Goal: Task Accomplishment & Management: Manage account settings

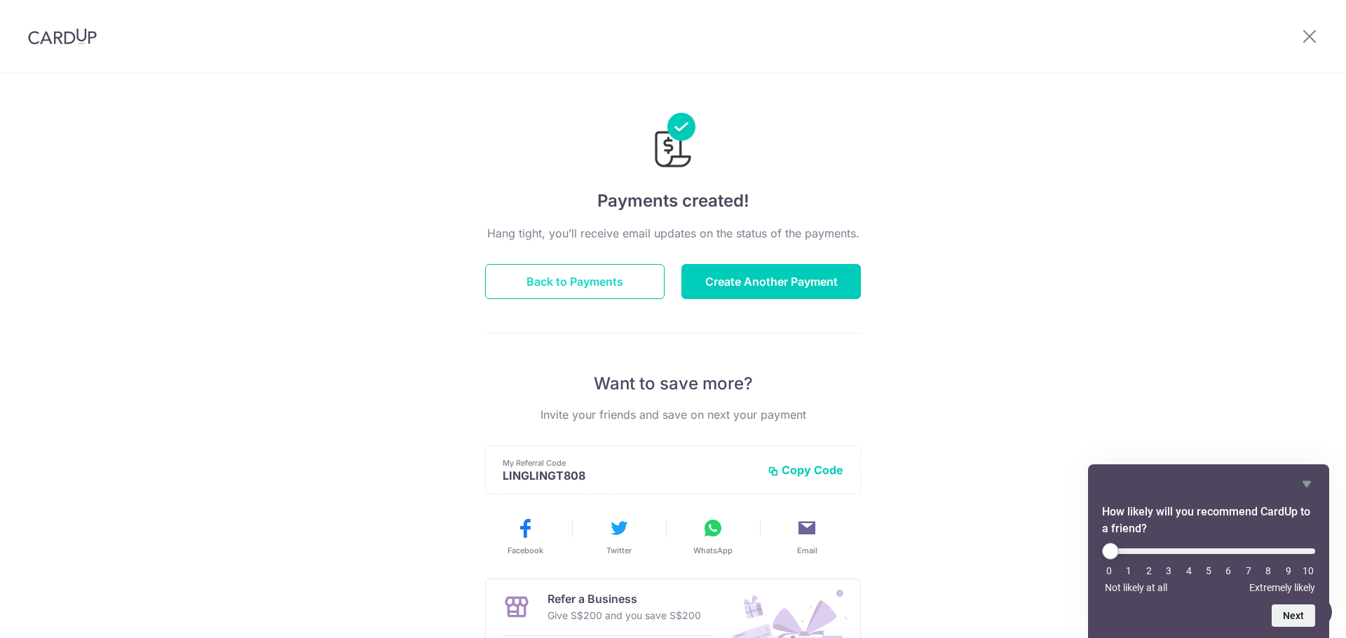
click at [594, 296] on button "Back to Payments" at bounding box center [574, 281] width 179 height 35
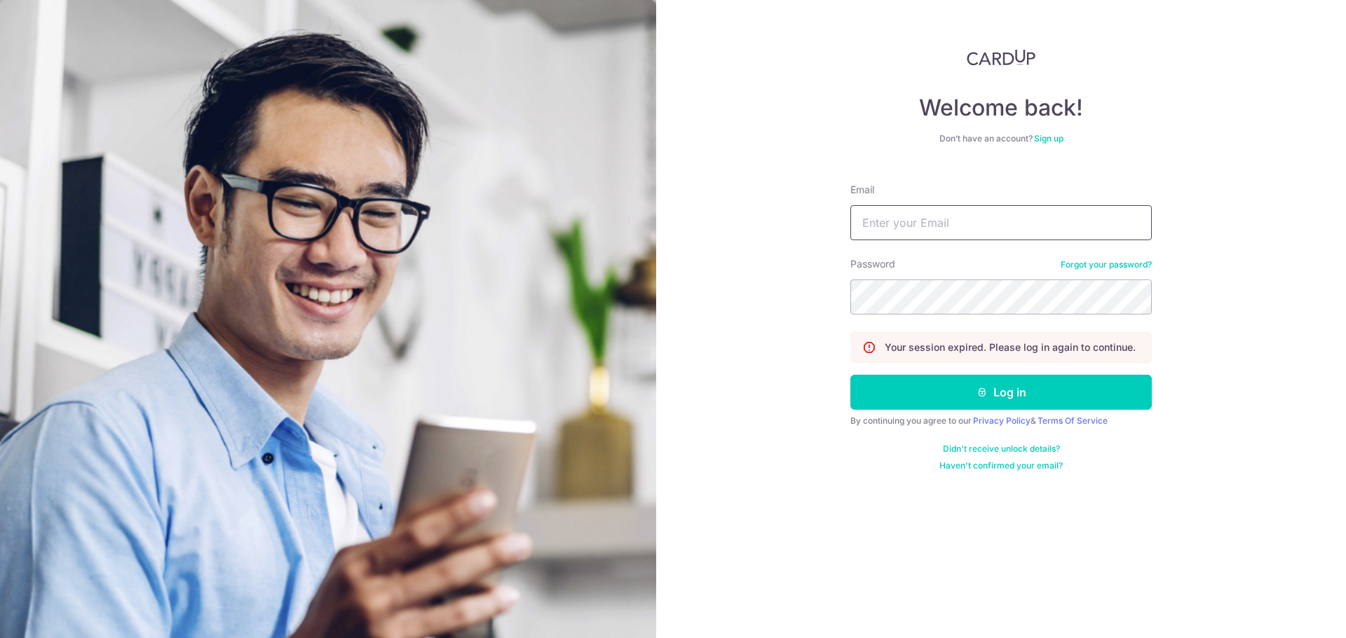
drag, startPoint x: 915, startPoint y: 225, endPoint x: 911, endPoint y: 218, distance: 7.8
click at [914, 225] on input "Email" at bounding box center [1000, 222] width 301 height 35
drag, startPoint x: 921, startPoint y: 214, endPoint x: 842, endPoint y: 210, distance: 78.6
click at [842, 210] on div "Welcome back! Don’t have an account? Sign up Email g Password Forgot your passw…" at bounding box center [1001, 319] width 690 height 638
type input "[EMAIL_ADDRESS][DOMAIN_NAME]"
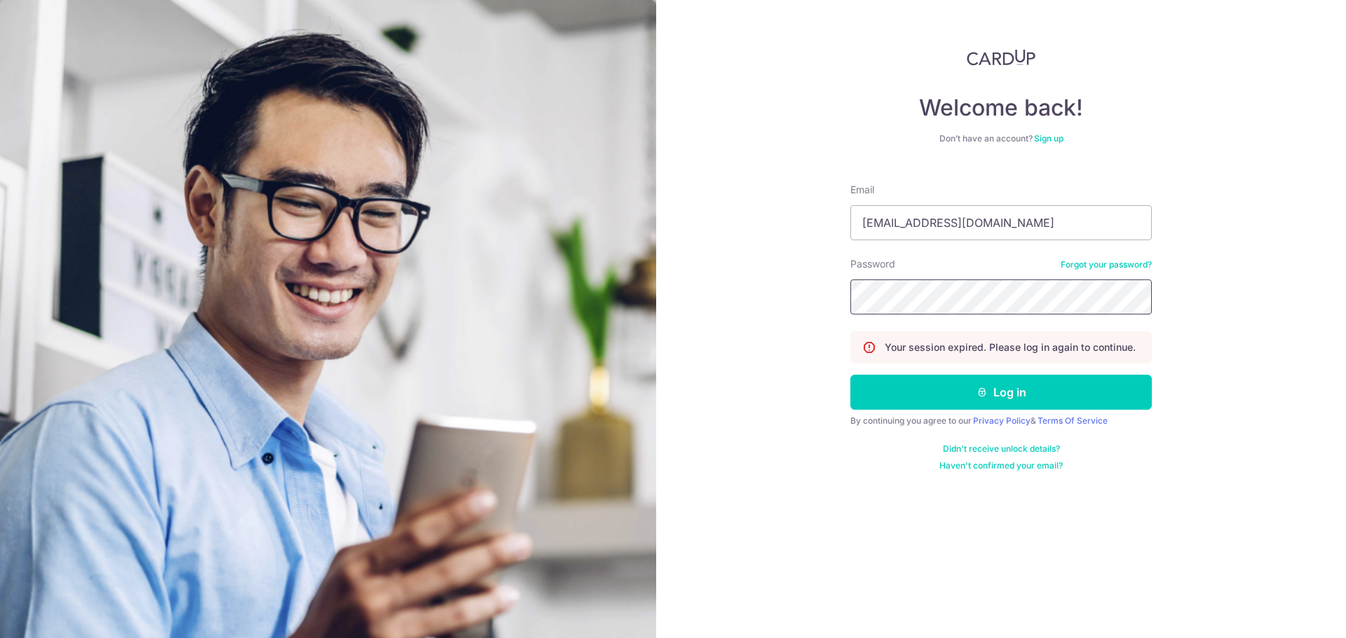
click at [850, 375] on button "Log in" at bounding box center [1000, 392] width 301 height 35
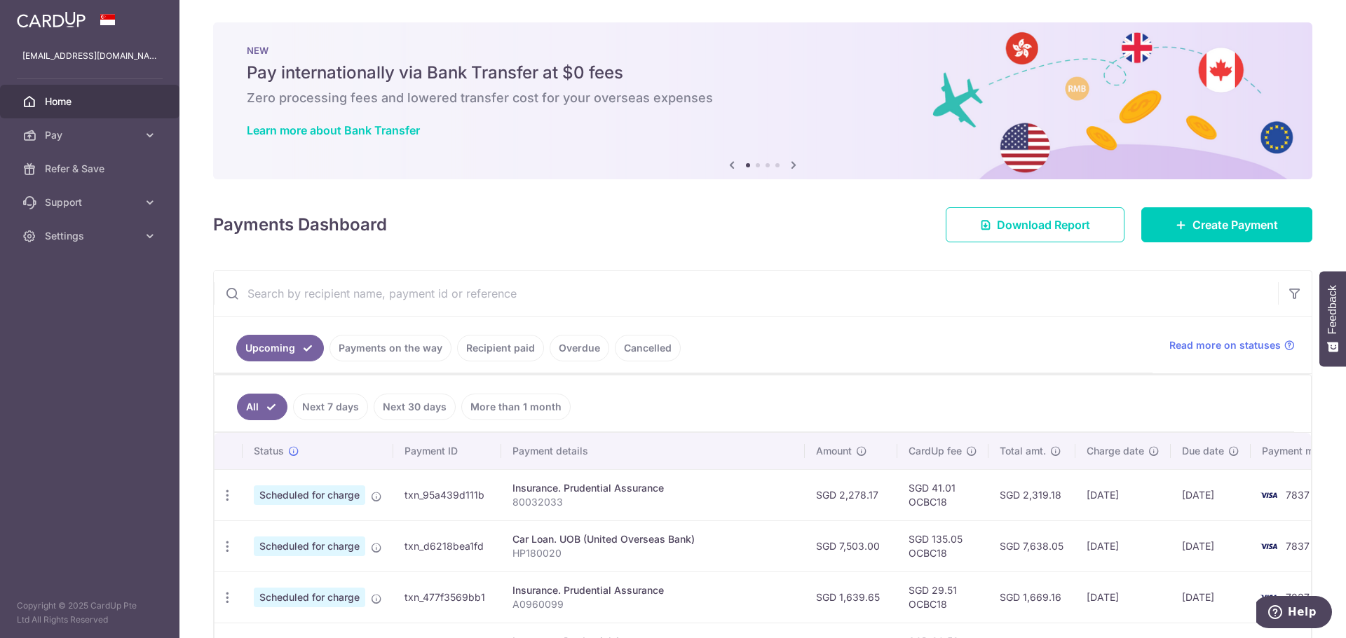
click at [288, 350] on link "Upcoming" at bounding box center [280, 348] width 88 height 27
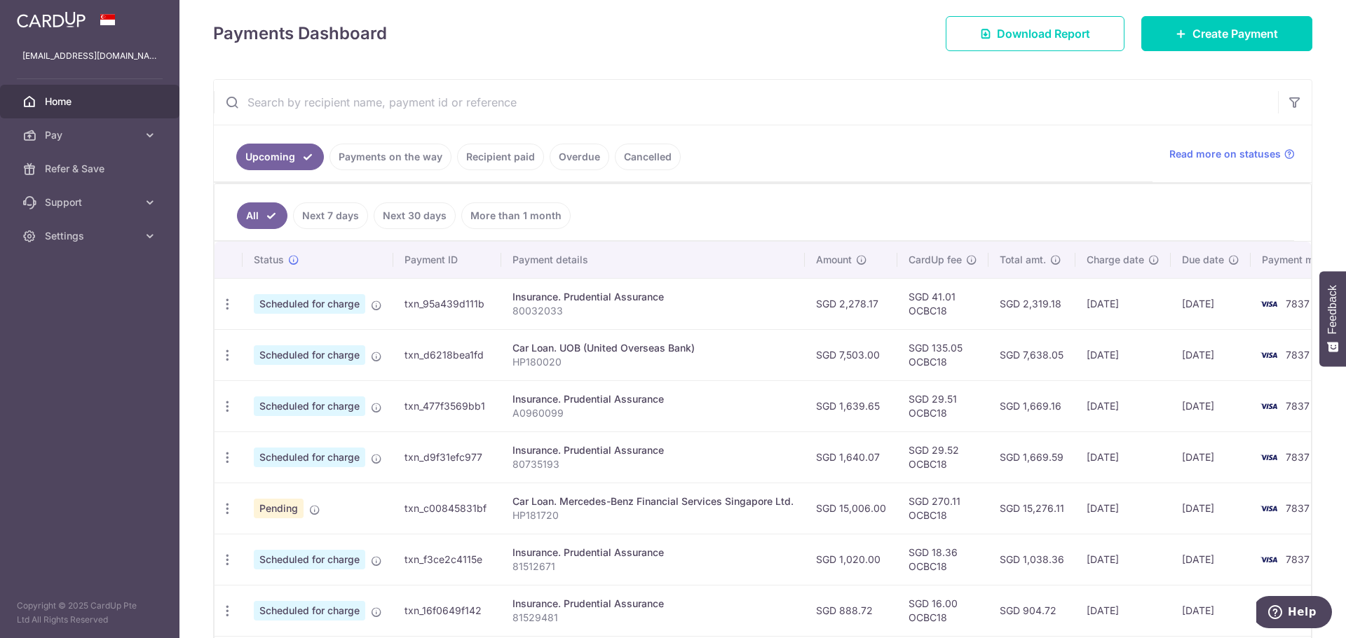
scroll to position [172, 0]
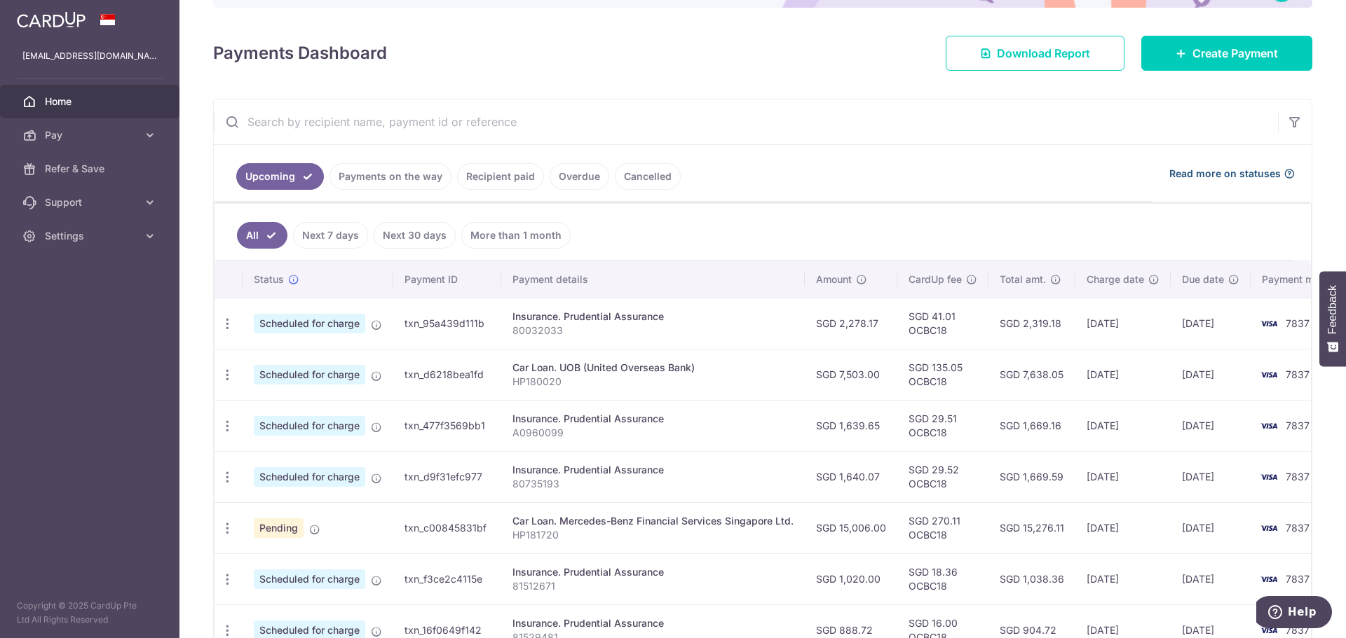
click at [1252, 175] on span "Read more on statuses" at bounding box center [1224, 174] width 111 height 14
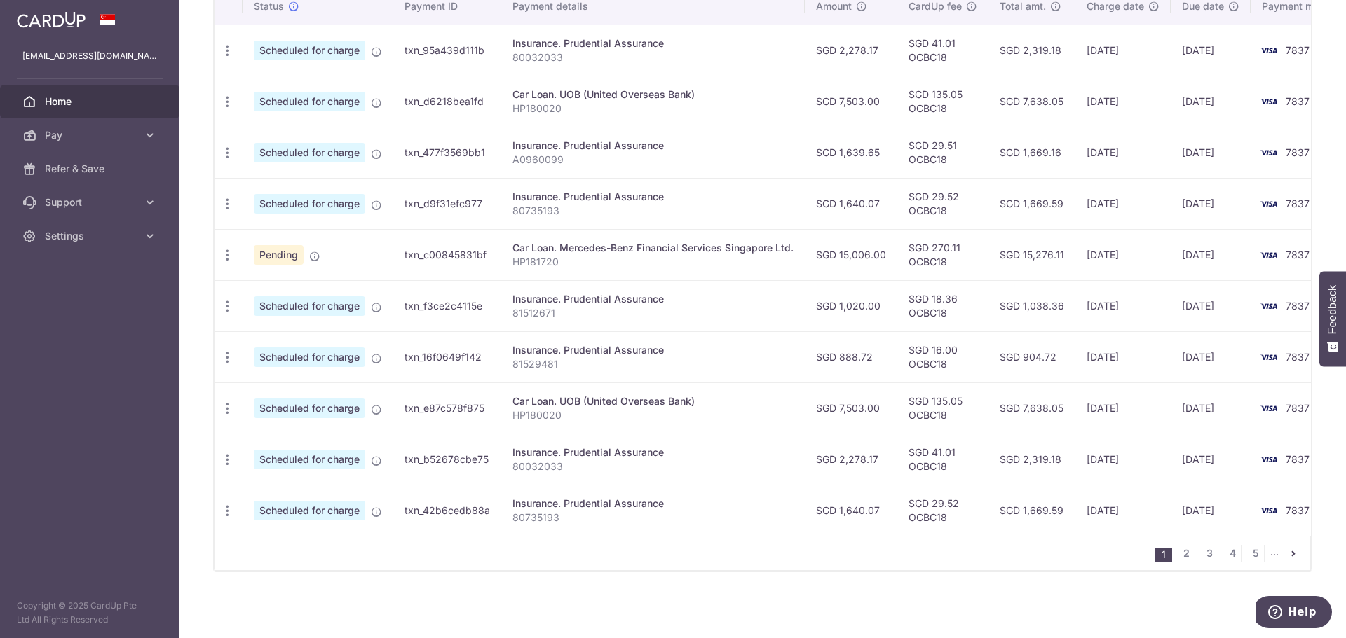
click at [538, 255] on p "HP181720" at bounding box center [652, 262] width 281 height 14
copy p "HP181720"
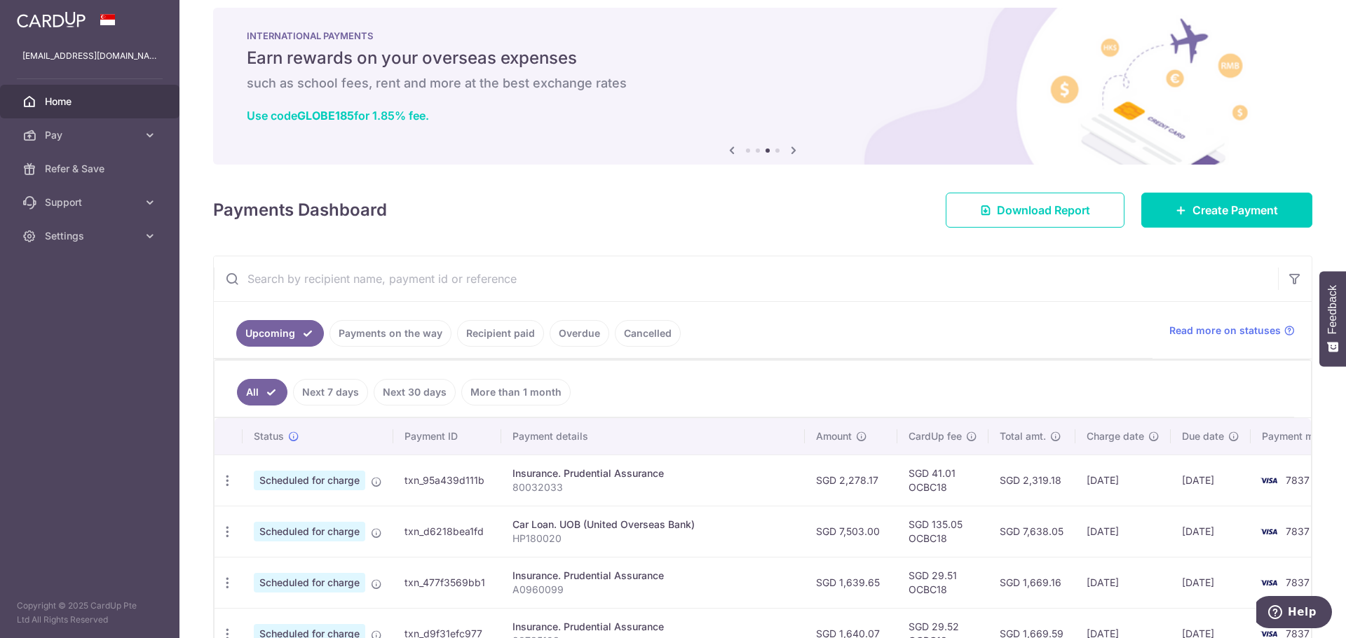
scroll to position [0, 0]
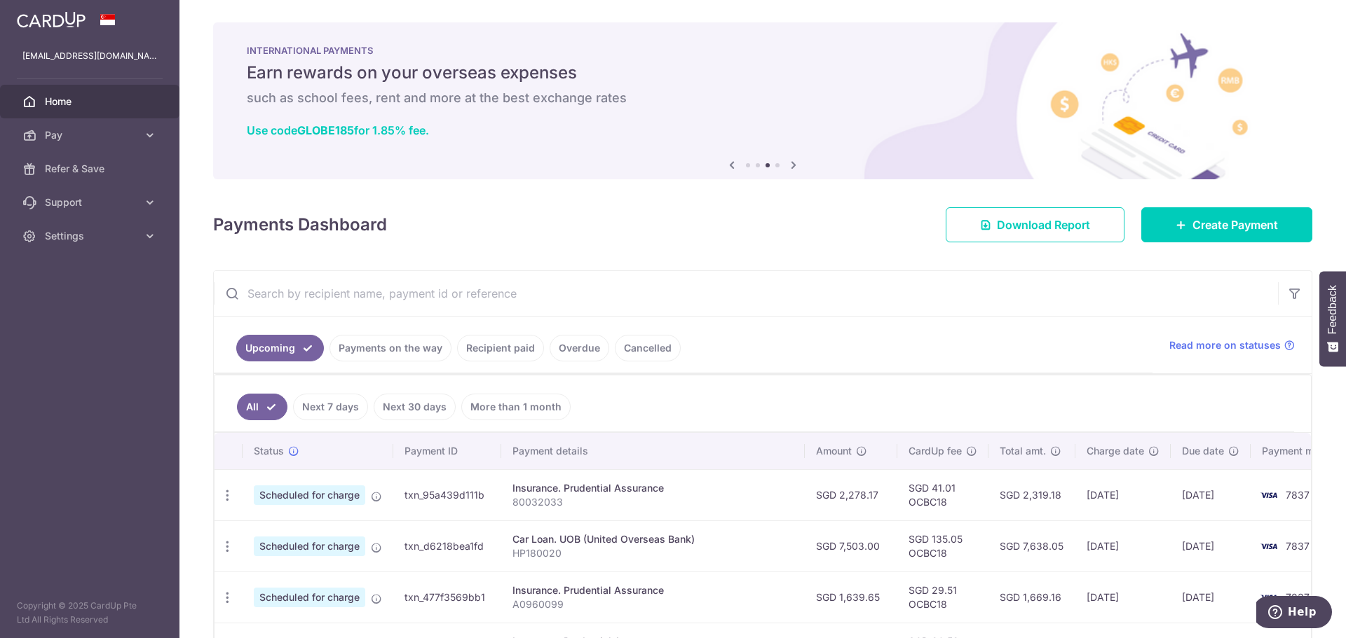
click at [243, 287] on input "text" at bounding box center [746, 293] width 1064 height 45
paste input "HP181720"
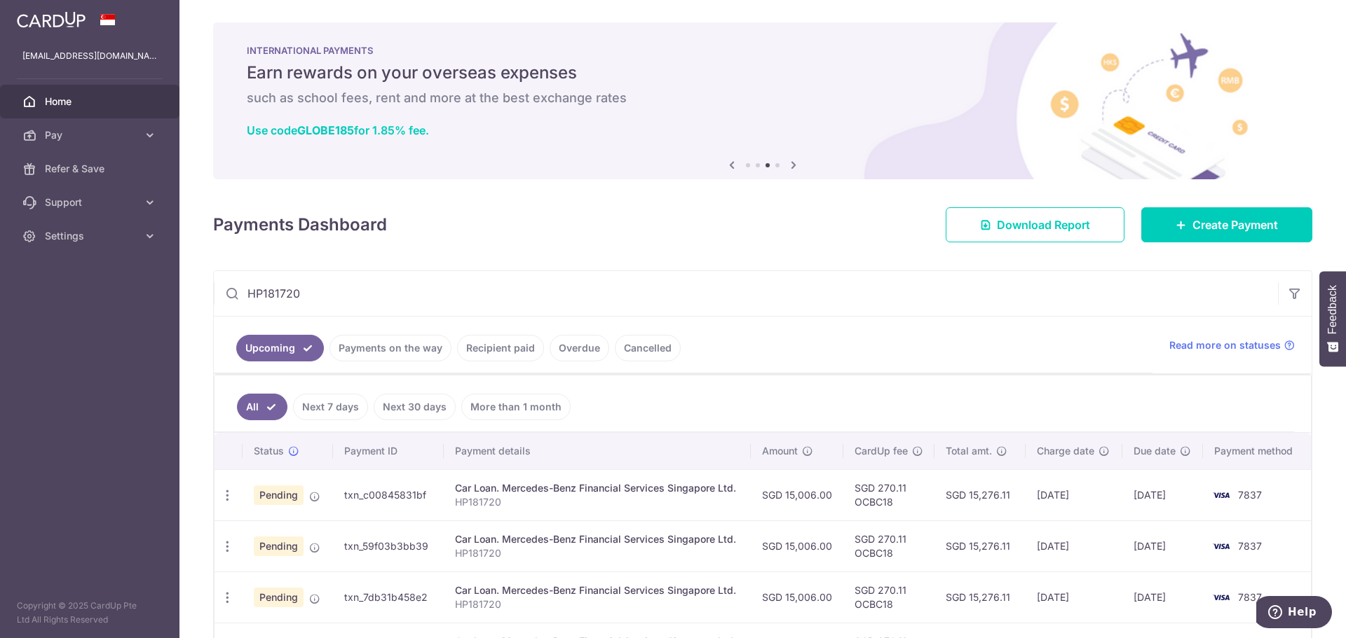
type input "HP181720"
click at [64, 102] on span "Home" at bounding box center [91, 102] width 93 height 14
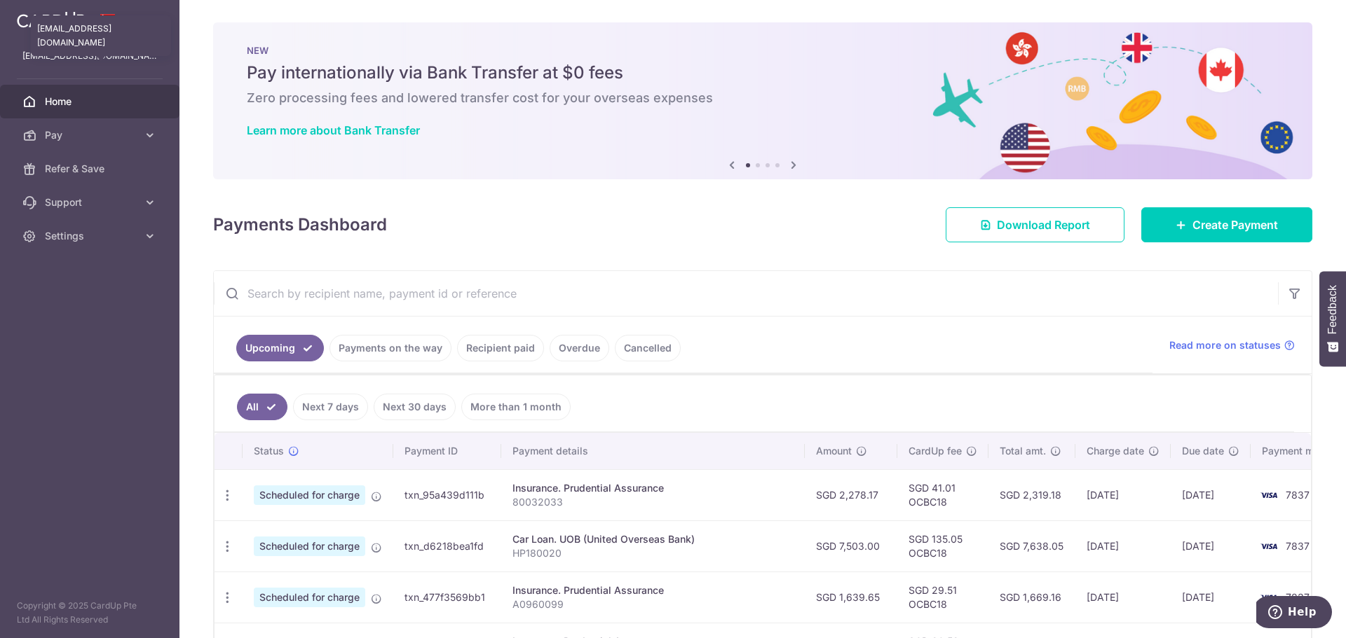
click at [47, 50] on p "[EMAIL_ADDRESS][DOMAIN_NAME]" at bounding box center [89, 56] width 135 height 14
click at [73, 26] on img at bounding box center [51, 19] width 69 height 17
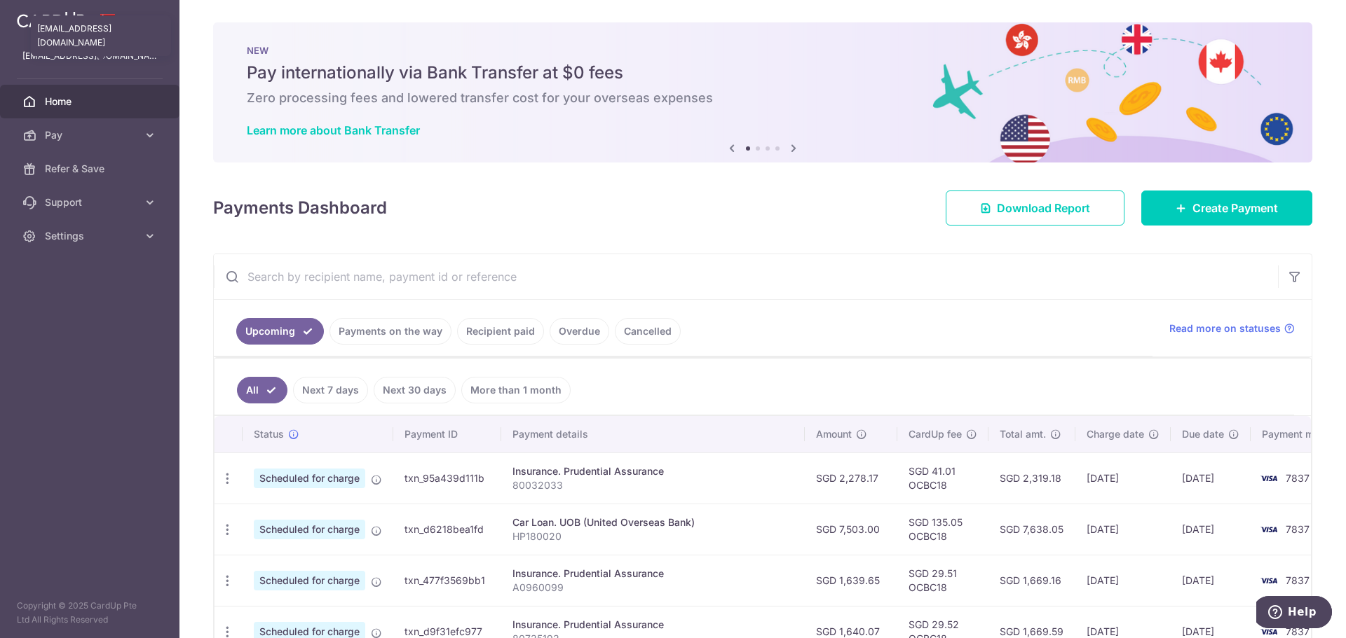
click at [43, 53] on p "[EMAIL_ADDRESS][DOMAIN_NAME]" at bounding box center [89, 56] width 135 height 14
click at [48, 106] on span "Home" at bounding box center [91, 102] width 93 height 14
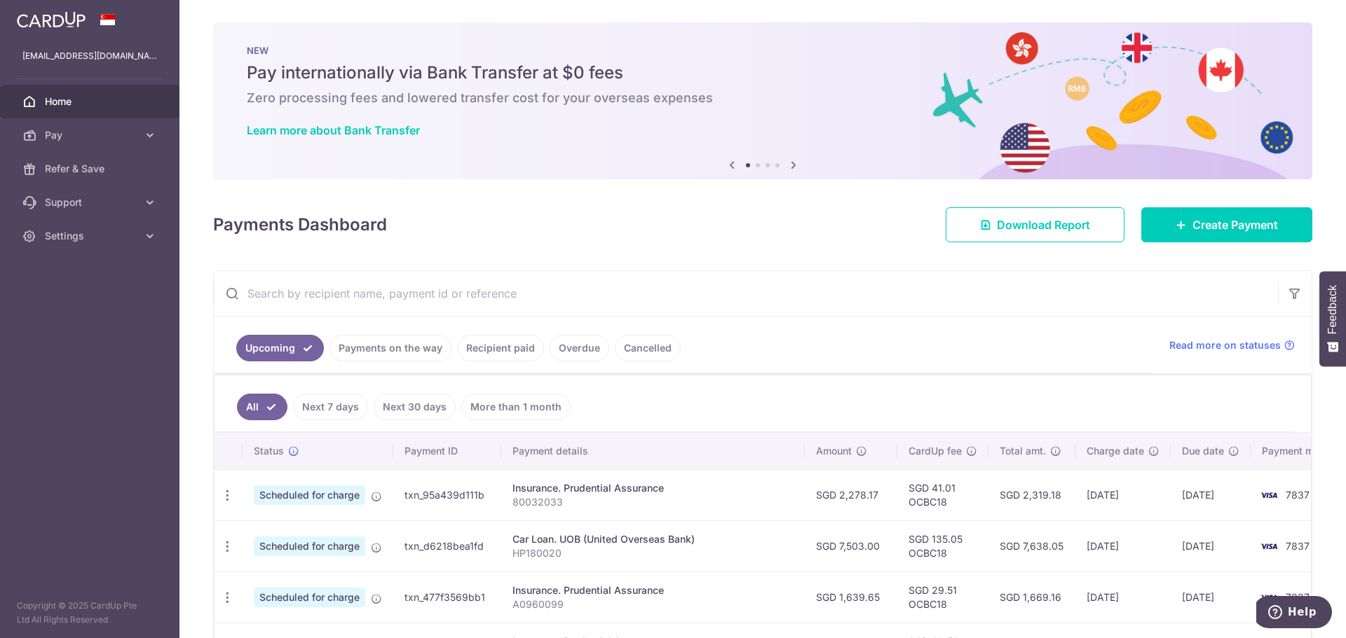
click at [73, 18] on img at bounding box center [51, 19] width 69 height 17
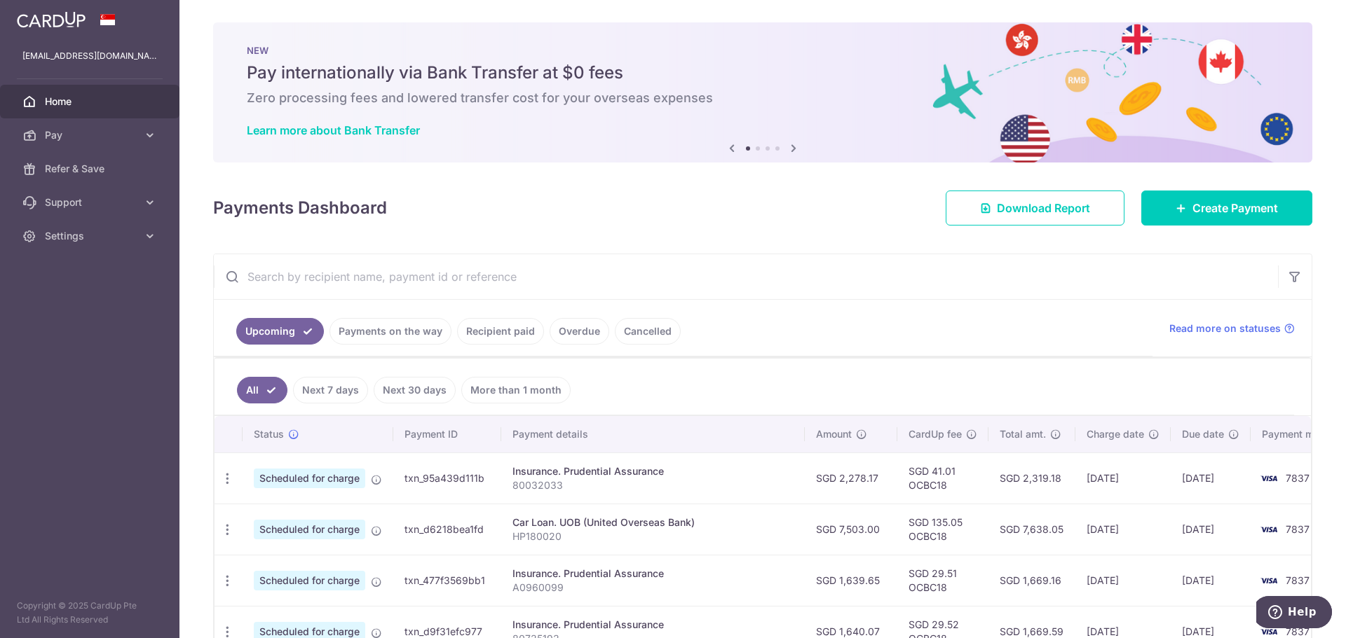
click at [72, 104] on span "Home" at bounding box center [91, 102] width 93 height 14
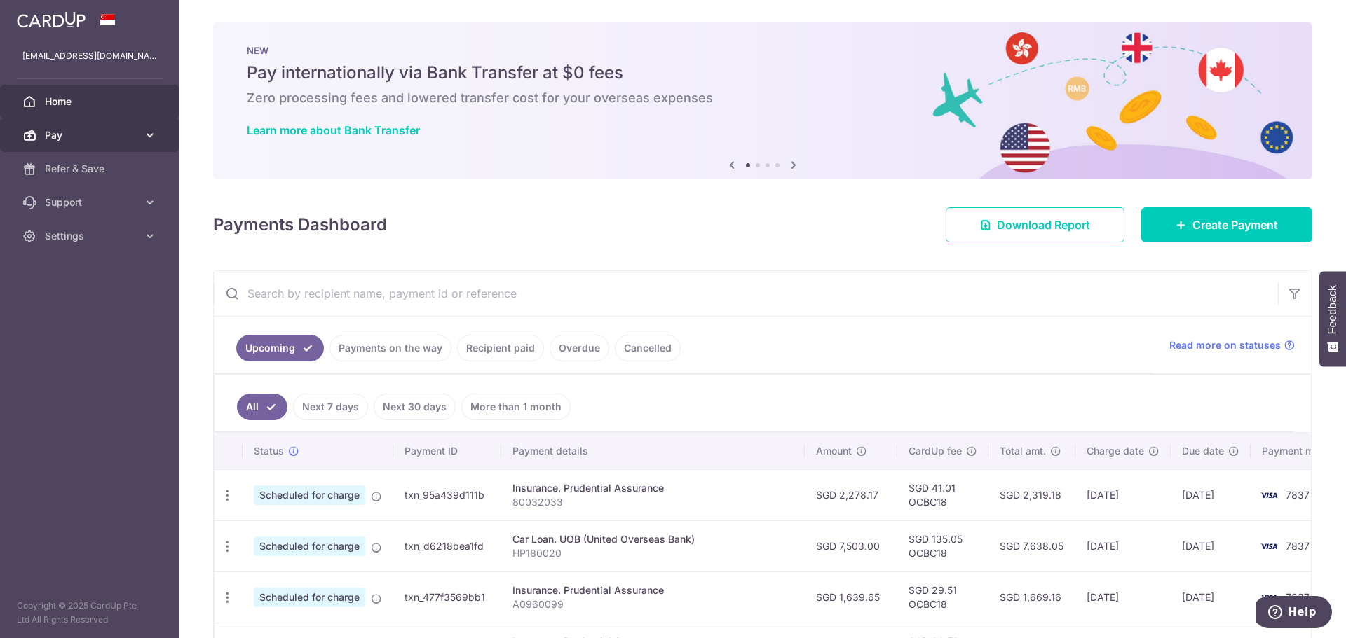
click at [152, 131] on icon at bounding box center [150, 135] width 14 height 14
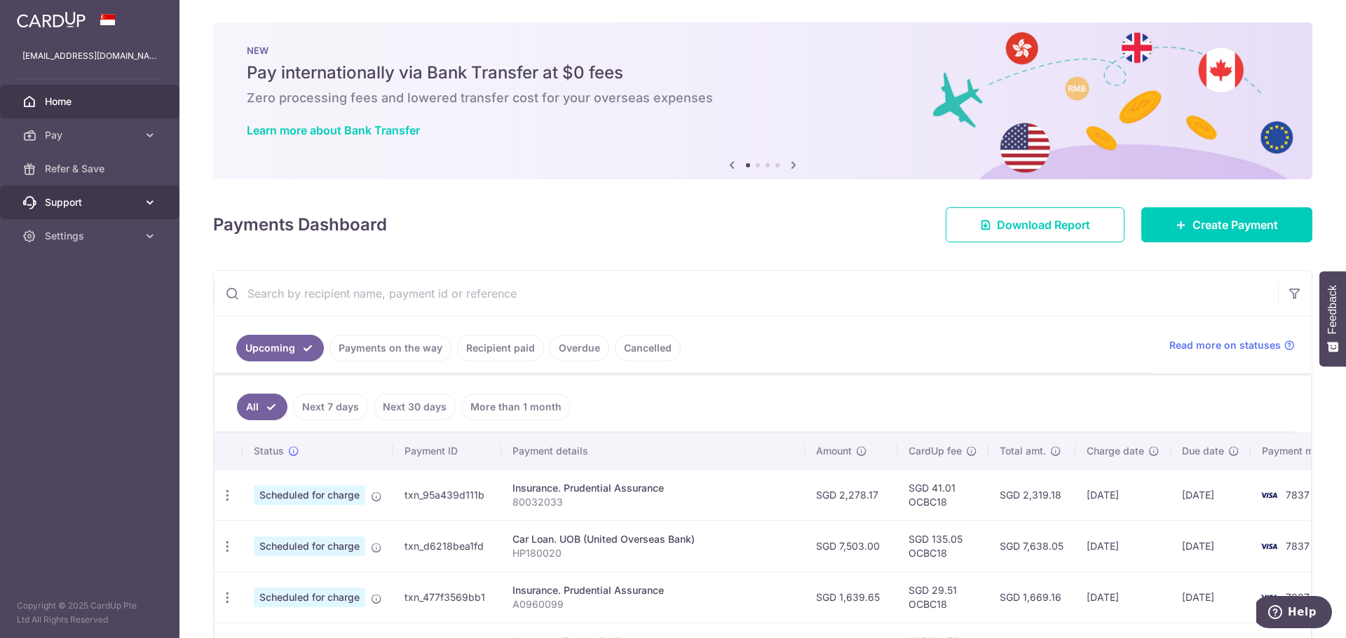
click at [155, 205] on icon at bounding box center [150, 203] width 14 height 14
click at [154, 205] on icon at bounding box center [150, 203] width 14 height 14
click at [146, 236] on icon at bounding box center [150, 236] width 14 height 14
click at [62, 303] on span "Logout" at bounding box center [91, 303] width 93 height 14
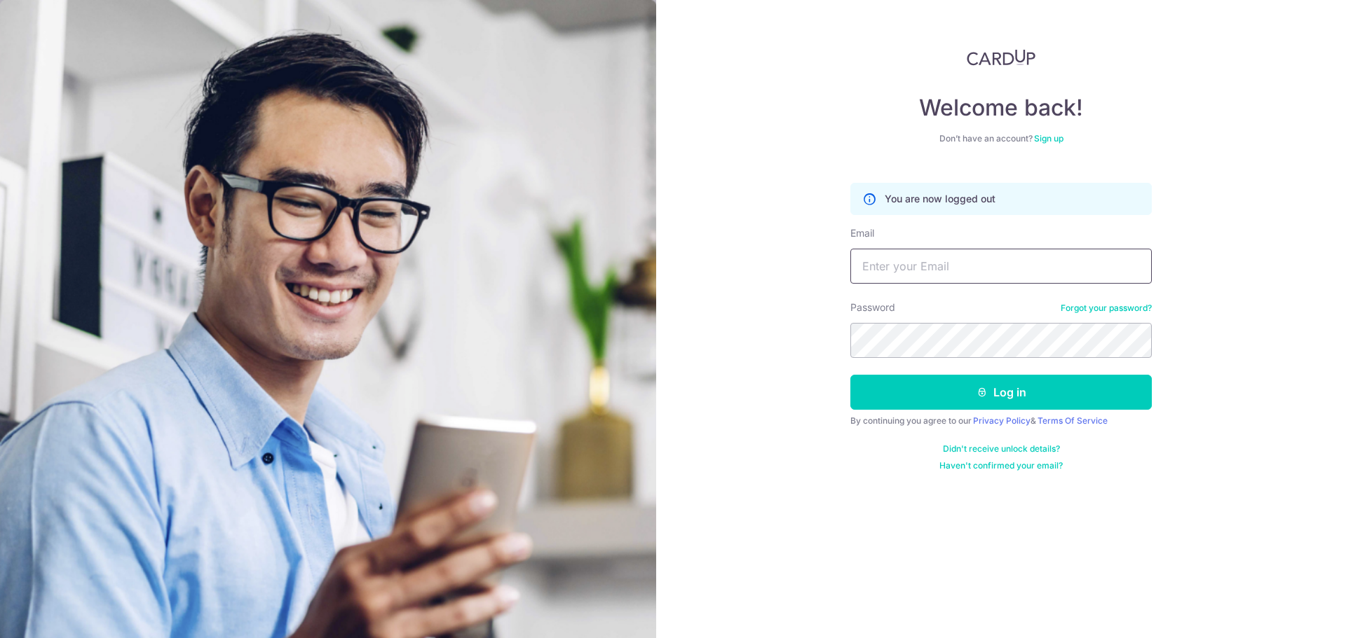
click at [862, 263] on input "Email" at bounding box center [1000, 266] width 301 height 35
type input "[EMAIL_ADDRESS][DOMAIN_NAME]"
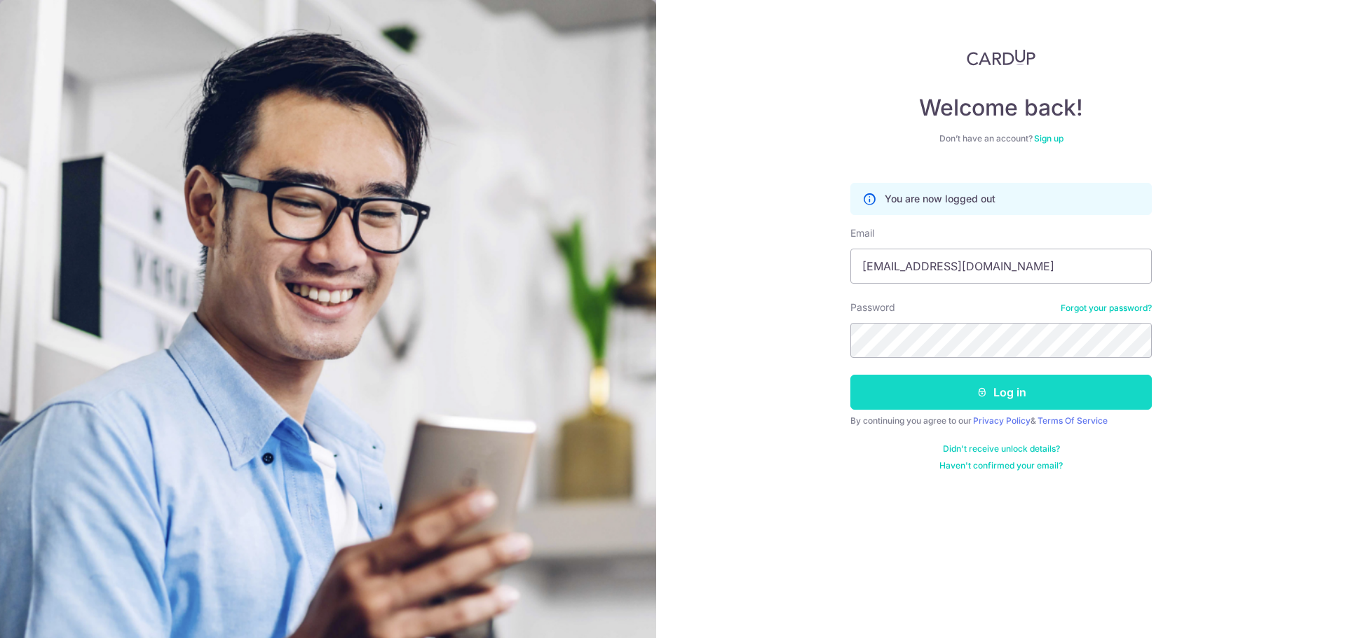
click at [1012, 400] on button "Log in" at bounding box center [1000, 392] width 301 height 35
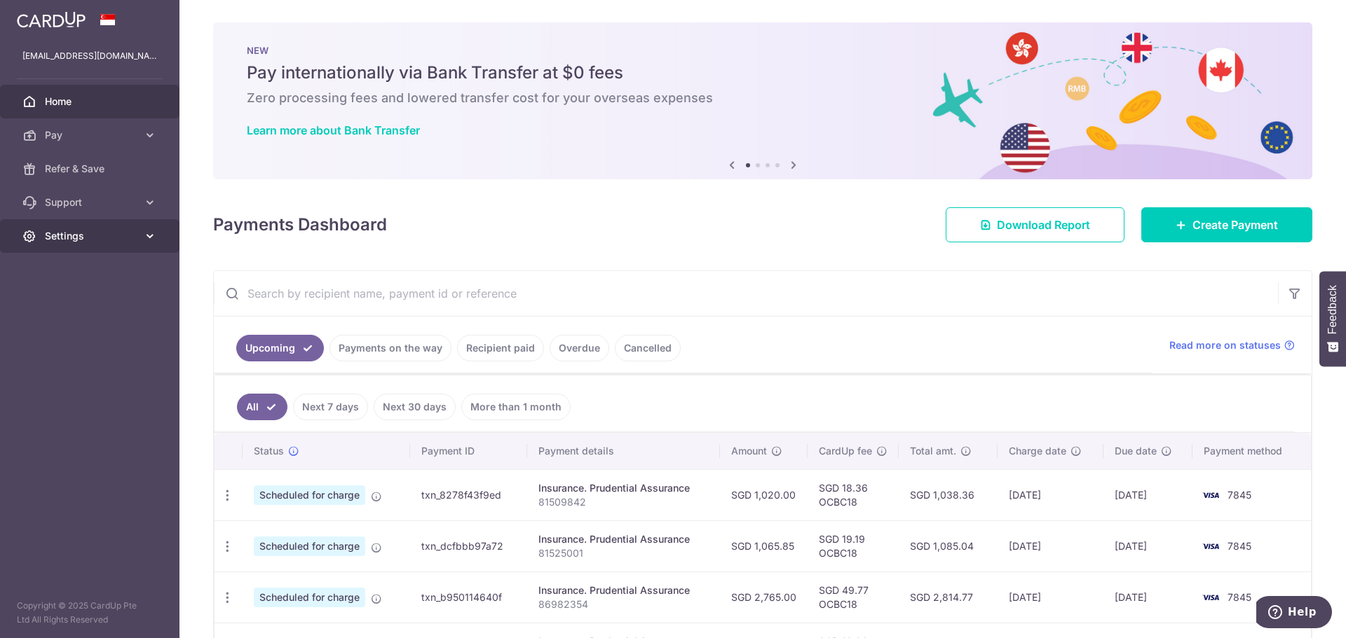
click at [88, 244] on link "Settings" at bounding box center [89, 236] width 179 height 34
